Goal: Obtain resource: Download file/media

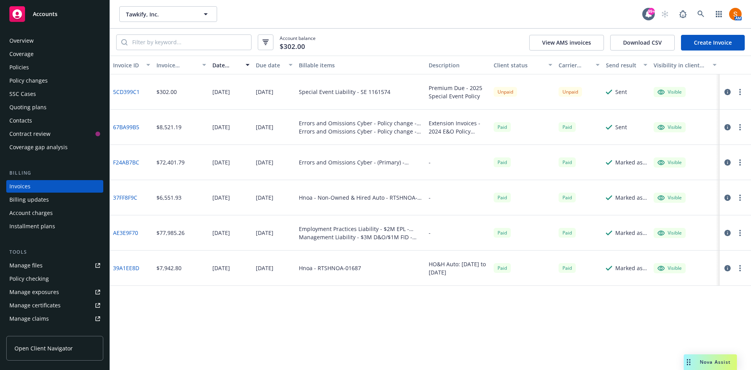
scroll to position [43, 0]
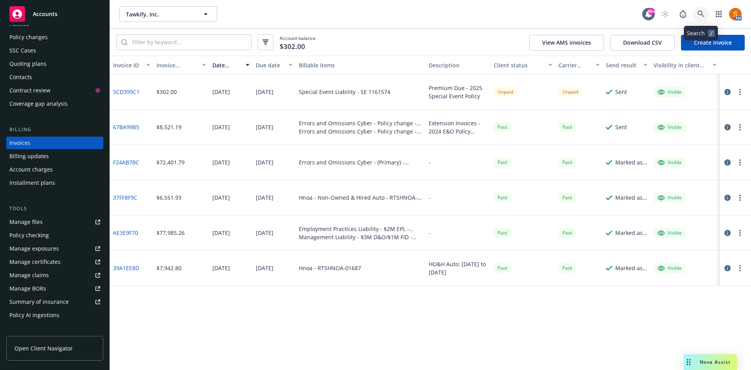
click at [708, 15] on link at bounding box center [701, 14] width 16 height 16
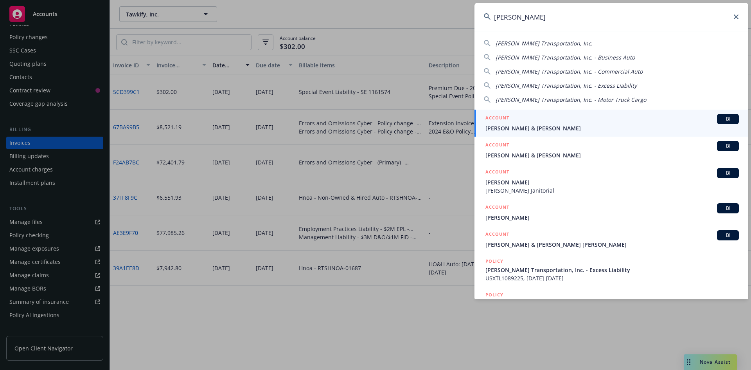
click at [538, 43] on span "[PERSON_NAME] Transportation, Inc." at bounding box center [544, 43] width 97 height 7
type input "[PERSON_NAME] Transportation, Inc."
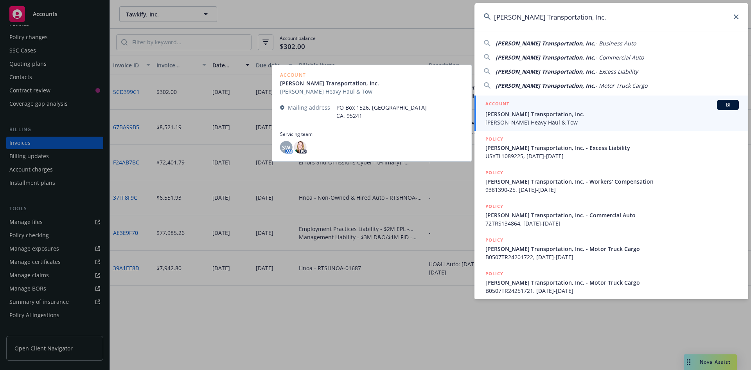
click at [549, 116] on span "[PERSON_NAME] Transportation, Inc." at bounding box center [613, 114] width 254 height 8
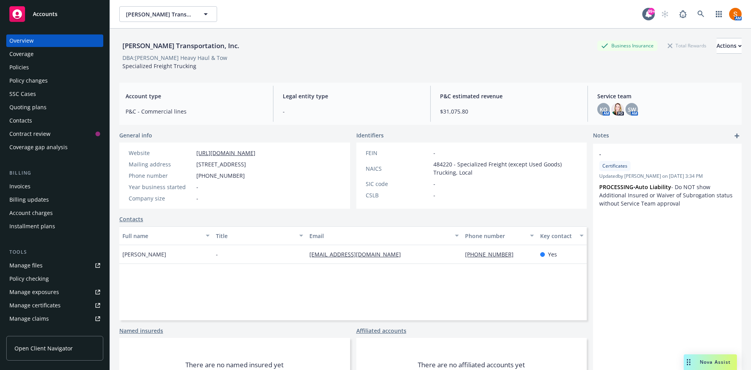
click at [42, 308] on div "Manage certificates" at bounding box center [34, 305] width 51 height 13
click at [698, 14] on icon at bounding box center [701, 14] width 7 height 7
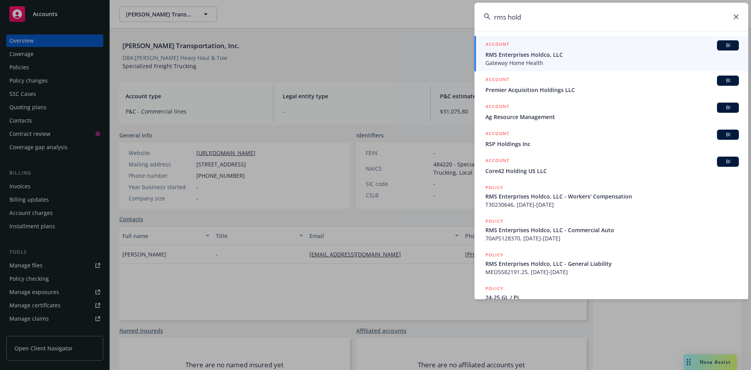
type input "rms hold"
click at [564, 55] on span "RMS Enterprises Holdco, LLC" at bounding box center [613, 54] width 254 height 8
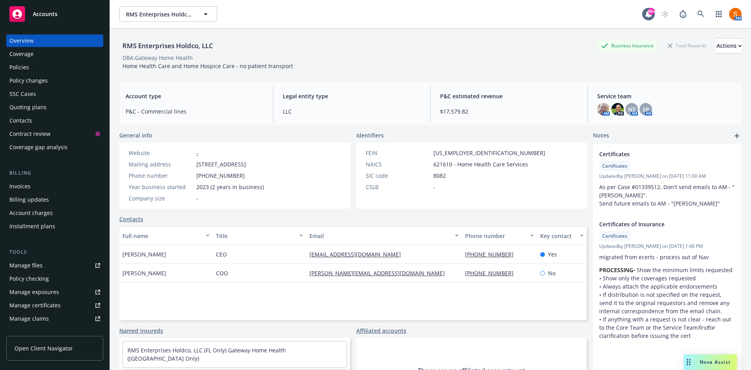
click at [53, 74] on div "Overview Coverage Policies Policy changes SSC Cases Quoting plans Contacts Cont…" at bounding box center [54, 93] width 97 height 119
click at [48, 70] on div "Policies" at bounding box center [54, 67] width 91 height 13
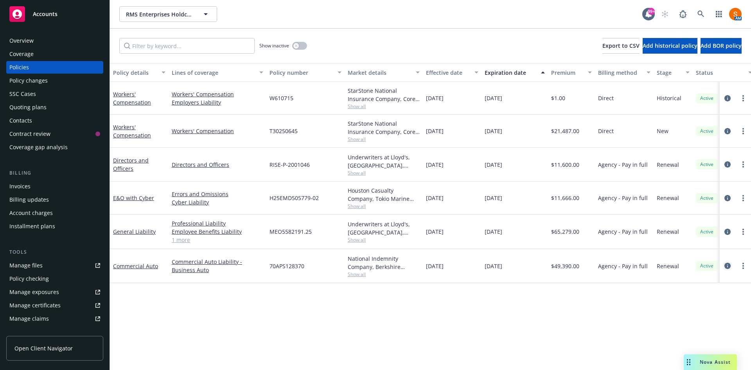
click at [730, 267] on icon "circleInformation" at bounding box center [728, 266] width 6 height 6
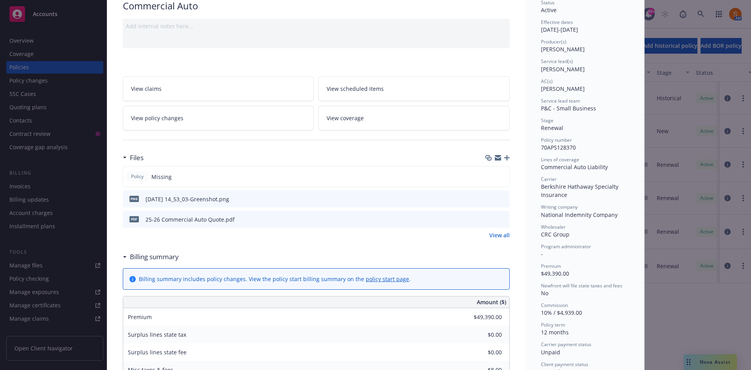
scroll to position [65, 0]
click at [503, 217] on button "preview file" at bounding box center [502, 218] width 9 height 7
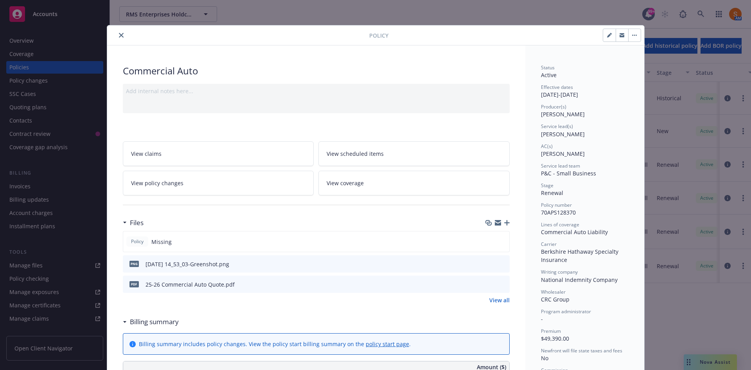
click at [117, 39] on button "close" at bounding box center [121, 35] width 9 height 9
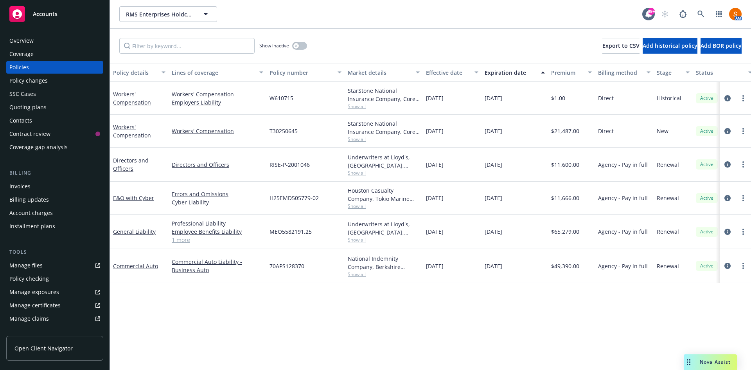
click at [45, 184] on div "Invoices" at bounding box center [54, 186] width 91 height 13
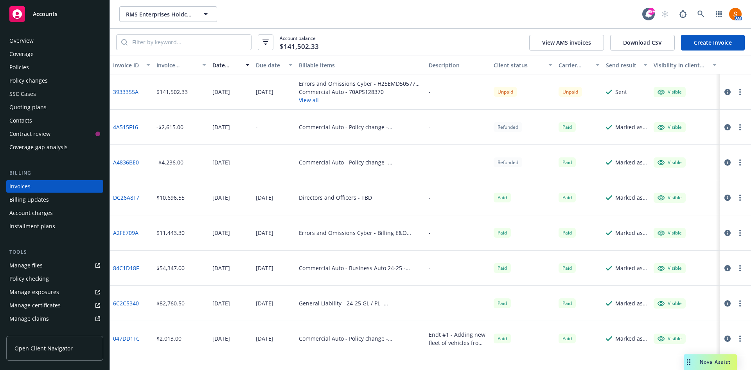
click at [53, 62] on div "Policies" at bounding box center [54, 67] width 91 height 13
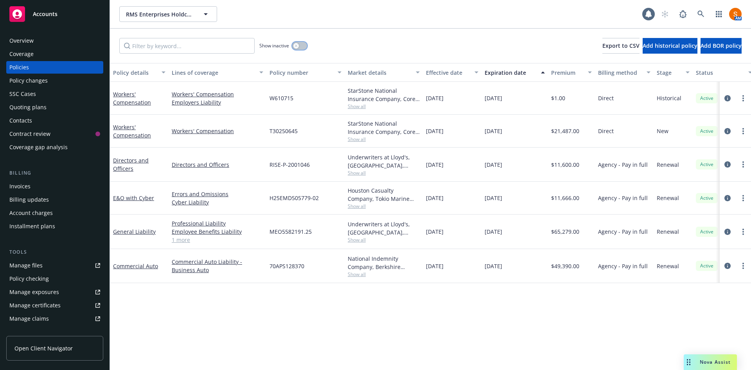
click at [296, 49] on button "button" at bounding box center [299, 46] width 15 height 8
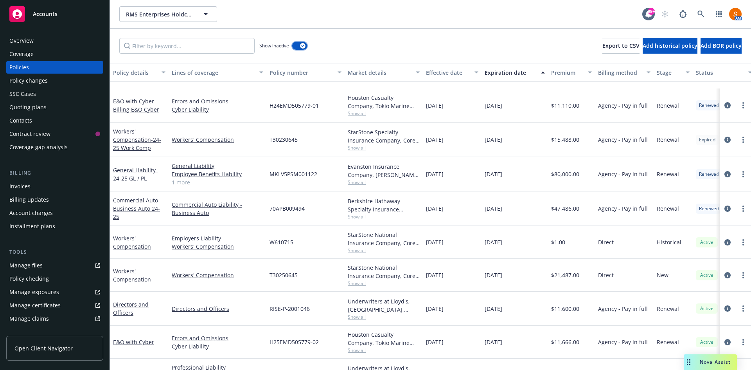
scroll to position [306, 0]
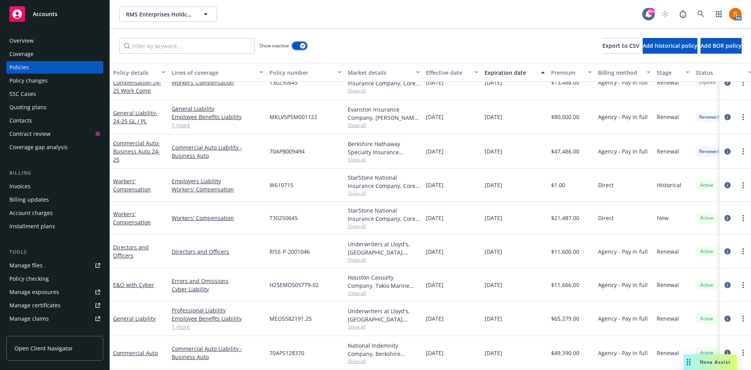
click at [301, 43] on button "button" at bounding box center [299, 46] width 15 height 8
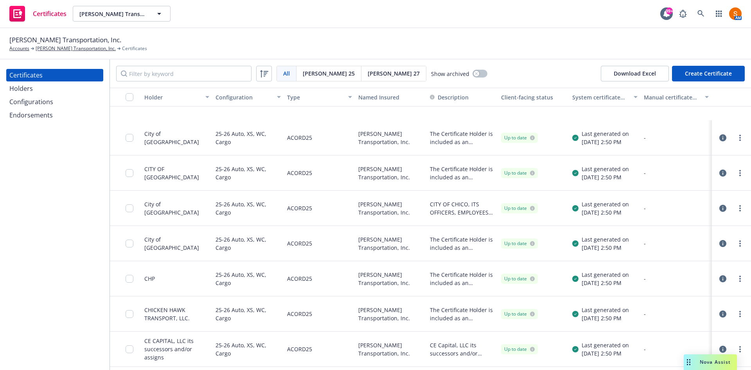
scroll to position [1392, 0]
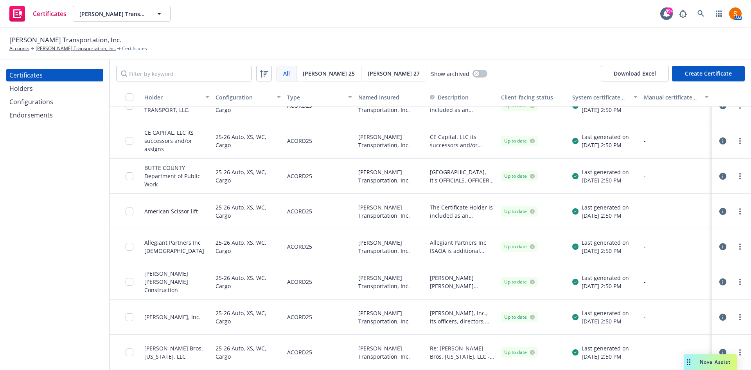
click at [49, 90] on div "Holders" at bounding box center [54, 88] width 91 height 13
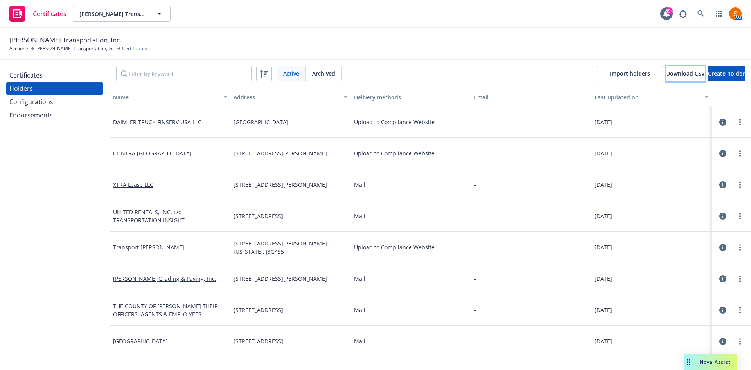
click at [666, 74] on span "Download CSV" at bounding box center [685, 73] width 39 height 7
click at [666, 75] on span "Download CSV" at bounding box center [685, 73] width 39 height 7
